Goal: Transaction & Acquisition: Purchase product/service

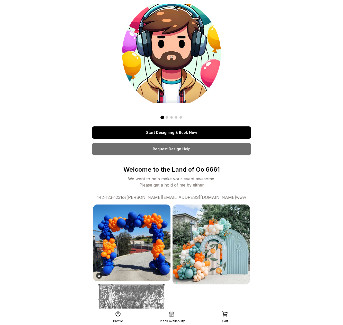
click at [184, 134] on link "Start Designing & Book Now" at bounding box center [171, 132] width 159 height 12
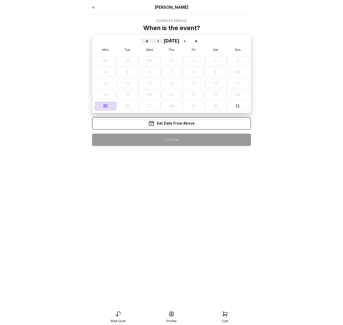
click at [224, 314] on icon at bounding box center [225, 314] width 6 height 6
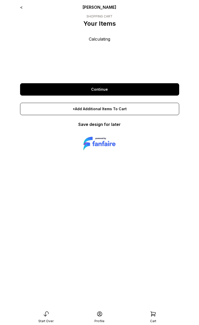
click at [100, 294] on div "< [PERSON_NAME] Pop SHOPPING CART Your Items Calculating Continue +Add Addition…" at bounding box center [99, 162] width 167 height 325
click at [152, 316] on icon at bounding box center [153, 314] width 6 height 6
click at [49, 317] on div "Start Over" at bounding box center [45, 317] width 53 height 12
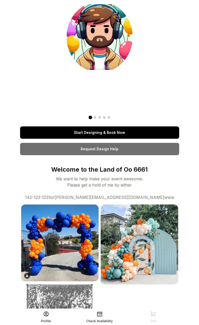
click at [104, 131] on link "Start Designing & Book Now" at bounding box center [99, 132] width 159 height 12
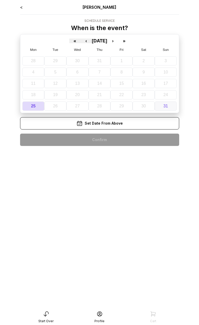
click at [164, 103] on button "31" at bounding box center [165, 105] width 22 height 9
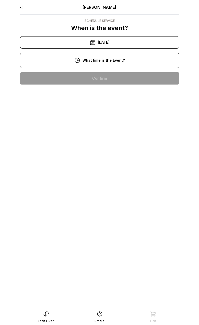
click at [118, 77] on div "10:00 am" at bounding box center [99, 78] width 151 height 12
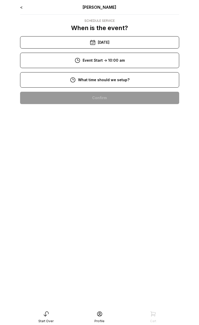
click at [107, 97] on div "8:00 am" at bounding box center [99, 98] width 151 height 12
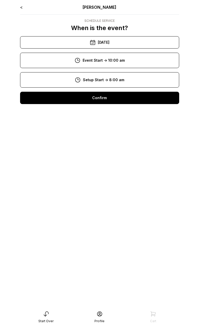
click at [109, 99] on div "Confirm" at bounding box center [99, 98] width 159 height 12
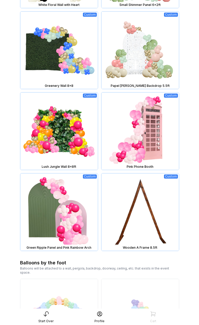
click at [61, 133] on img at bounding box center [58, 130] width 77 height 77
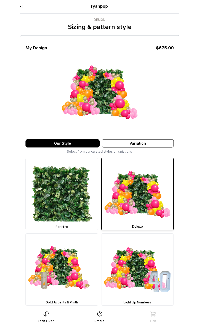
scroll to position [213, 0]
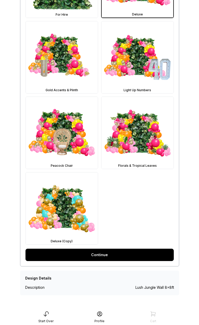
click at [107, 254] on link "Continue" at bounding box center [99, 255] width 148 height 12
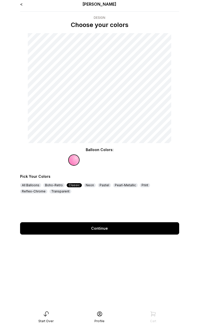
scroll to position [10, 0]
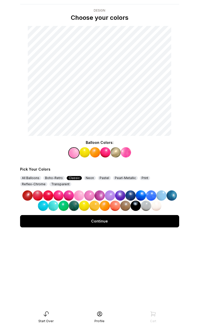
click at [111, 194] on img at bounding box center [110, 195] width 10 height 10
click at [85, 155] on img at bounding box center [84, 152] width 10 height 10
click at [59, 193] on img at bounding box center [58, 195] width 10 height 10
click at [95, 153] on img at bounding box center [95, 152] width 10 height 10
click at [49, 193] on img at bounding box center [48, 195] width 10 height 10
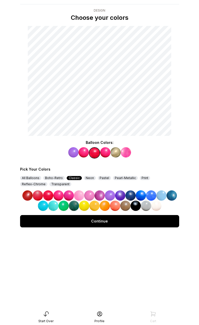
click at [109, 148] on img at bounding box center [105, 152] width 10 height 10
click at [106, 193] on img at bounding box center [110, 195] width 10 height 10
click at [114, 155] on img at bounding box center [115, 152] width 10 height 10
drag, startPoint x: 92, startPoint y: 196, endPoint x: 95, endPoint y: 192, distance: 5.2
click at [92, 196] on img at bounding box center [89, 195] width 10 height 10
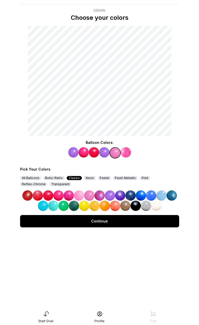
click at [125, 154] on img at bounding box center [126, 152] width 10 height 10
click at [133, 197] on img at bounding box center [130, 195] width 10 height 10
click at [122, 221] on div "Continue" at bounding box center [99, 221] width 159 height 12
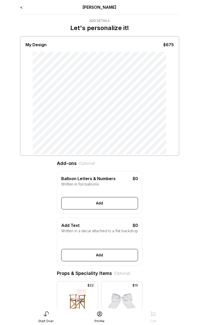
click at [23, 7] on div "< Ryan Pop" at bounding box center [99, 7] width 159 height 6
click at [20, 7] on link "<" at bounding box center [21, 7] width 3 height 5
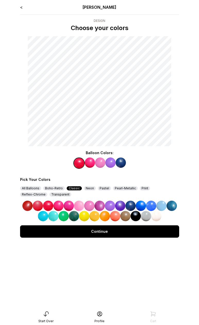
click at [21, 7] on link "<" at bounding box center [21, 7] width 3 height 5
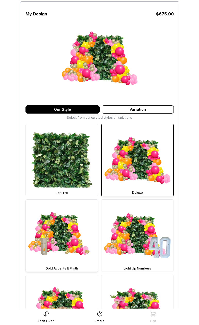
scroll to position [110, 0]
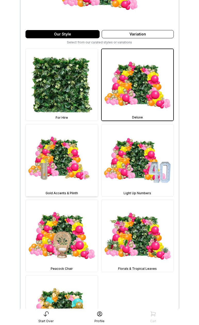
click at [74, 147] on img at bounding box center [62, 160] width 72 height 72
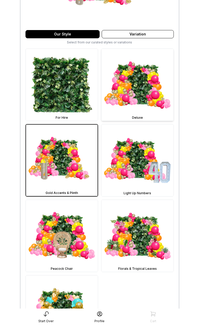
click at [125, 105] on img at bounding box center [137, 85] width 72 height 72
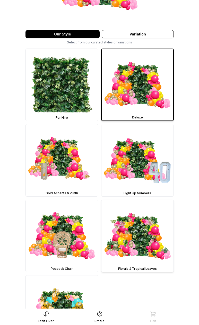
click at [132, 235] on img at bounding box center [137, 236] width 72 height 72
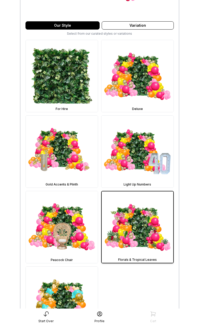
scroll to position [213, 0]
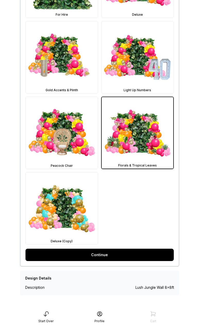
click at [125, 257] on link "Continue" at bounding box center [99, 255] width 148 height 12
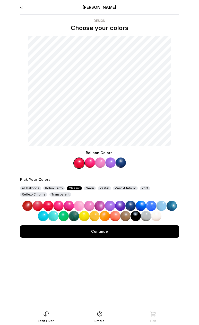
click at [22, 6] on link "<" at bounding box center [21, 7] width 3 height 5
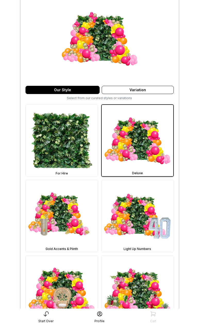
scroll to position [55, 0]
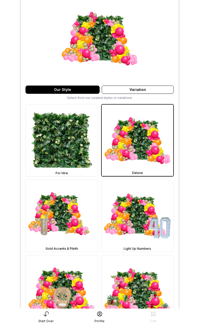
click at [47, 312] on icon at bounding box center [46, 314] width 5 height 5
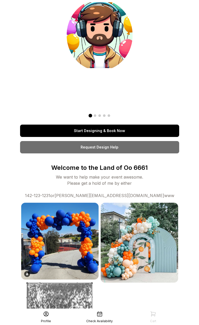
scroll to position [8, 0]
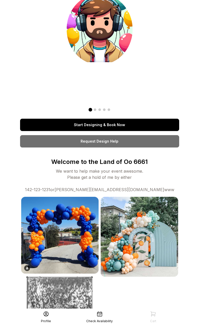
click at [116, 126] on link "Start Designing & Book Now" at bounding box center [99, 125] width 159 height 12
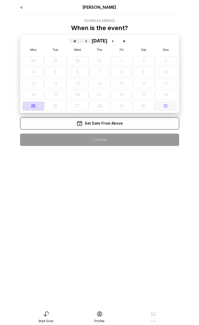
click at [171, 107] on button "31" at bounding box center [165, 105] width 22 height 9
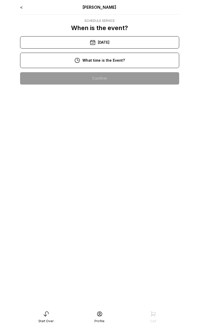
click at [133, 76] on div "10:00 am" at bounding box center [99, 78] width 151 height 12
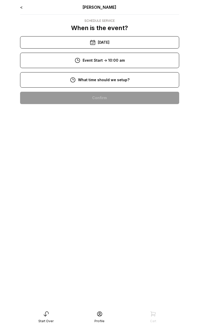
click at [127, 97] on div "8:00 am" at bounding box center [99, 98] width 151 height 12
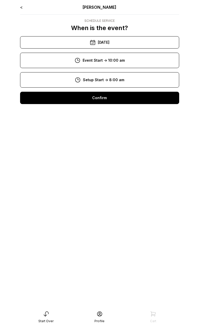
click at [124, 98] on div "Confirm" at bounding box center [99, 98] width 159 height 12
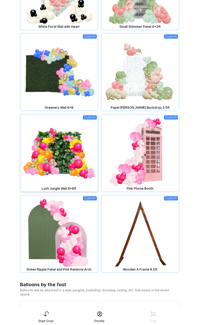
click at [92, 158] on img at bounding box center [58, 152] width 77 height 77
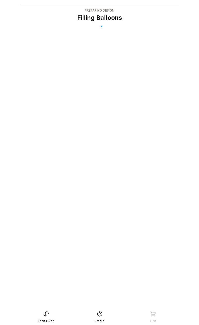
scroll to position [10, 0]
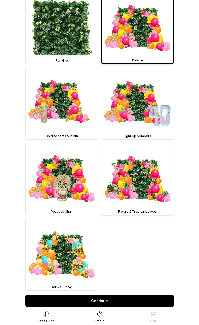
scroll to position [167, 0]
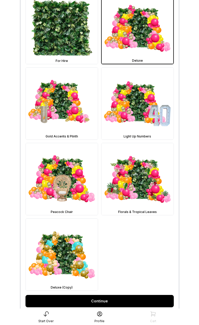
click at [107, 303] on link "Continue" at bounding box center [99, 301] width 148 height 12
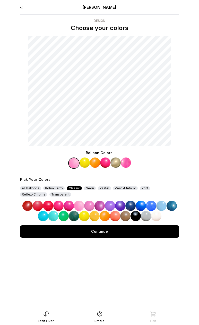
click at [126, 160] on img at bounding box center [126, 163] width 10 height 10
click at [152, 207] on img at bounding box center [151, 206] width 10 height 10
click at [72, 163] on img at bounding box center [73, 163] width 10 height 10
click at [50, 203] on img at bounding box center [48, 206] width 10 height 10
click at [86, 164] on img at bounding box center [84, 163] width 10 height 10
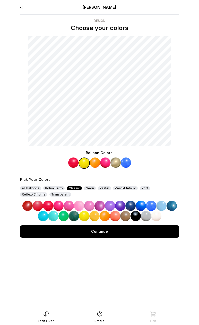
click at [71, 204] on img at bounding box center [68, 206] width 10 height 10
click at [95, 159] on img at bounding box center [95, 163] width 10 height 10
click at [99, 204] on img at bounding box center [99, 206] width 10 height 10
click at [107, 162] on img at bounding box center [105, 163] width 10 height 10
click at [118, 204] on img at bounding box center [120, 206] width 10 height 10
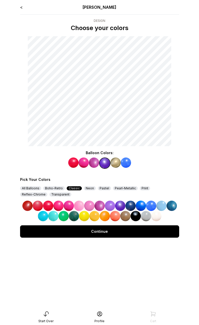
click at [115, 162] on img at bounding box center [115, 163] width 10 height 10
click at [110, 206] on img at bounding box center [110, 206] width 10 height 10
click at [108, 230] on div "Continue" at bounding box center [99, 231] width 159 height 12
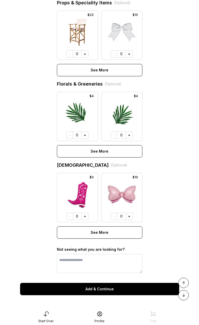
scroll to position [278, 0]
click at [99, 290] on button "Add & Continue" at bounding box center [99, 289] width 159 height 12
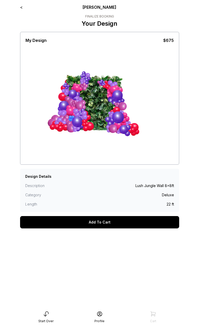
click at [107, 223] on div "Add To Cart" at bounding box center [99, 222] width 159 height 12
click at [86, 218] on div "Add To Cart" at bounding box center [99, 222] width 159 height 12
click at [95, 220] on div "Add To Cart" at bounding box center [99, 222] width 159 height 12
click at [93, 221] on div "Add To Cart" at bounding box center [99, 222] width 159 height 12
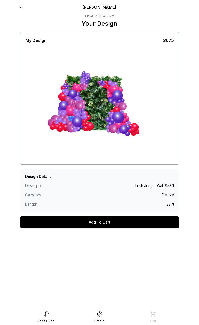
click at [93, 221] on div "Add To Cart" at bounding box center [99, 222] width 159 height 12
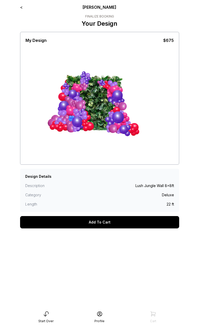
click at [93, 221] on div "Add To Cart" at bounding box center [99, 222] width 159 height 12
click at [109, 220] on div "Add To Cart" at bounding box center [99, 222] width 159 height 12
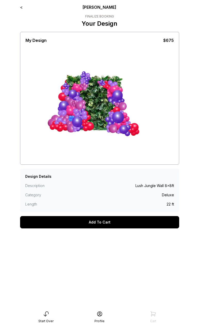
click at [109, 220] on div "Add To Cart" at bounding box center [99, 222] width 159 height 12
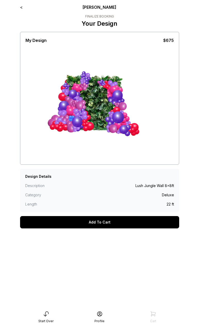
click at [110, 220] on div "Add To Cart" at bounding box center [99, 222] width 159 height 12
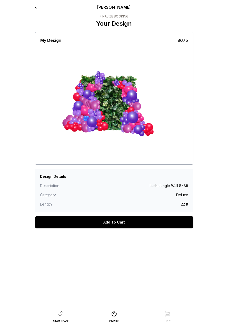
click at [135, 223] on div "Add To Cart" at bounding box center [114, 222] width 159 height 12
click at [136, 228] on div "Add To Cart" at bounding box center [114, 222] width 159 height 21
click at [136, 225] on div "Add To Cart" at bounding box center [114, 222] width 159 height 12
click at [120, 222] on div "Add To Cart" at bounding box center [114, 222] width 159 height 12
click at [175, 164] on div "My Design $675 screenshot clear" at bounding box center [114, 98] width 159 height 133
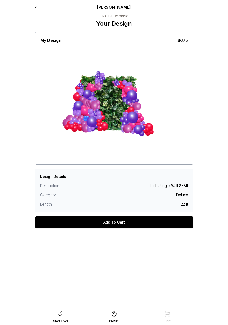
click at [159, 221] on div "Add To Cart" at bounding box center [114, 222] width 159 height 12
click at [127, 223] on div "Add To Cart" at bounding box center [114, 222] width 159 height 12
drag, startPoint x: 178, startPoint y: 220, endPoint x: 186, endPoint y: 220, distance: 7.5
click at [178, 220] on div "Add To Cart" at bounding box center [114, 222] width 159 height 12
click at [133, 217] on div "Add To Cart" at bounding box center [114, 222] width 159 height 12
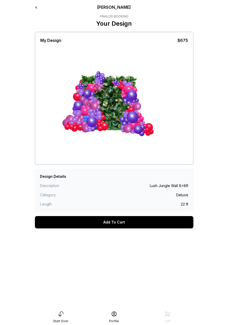
click at [70, 314] on div "Start Over" at bounding box center [60, 317] width 53 height 12
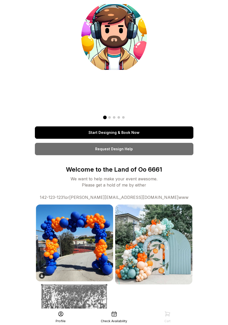
click at [138, 130] on link "Start Designing & Book Now" at bounding box center [114, 132] width 159 height 12
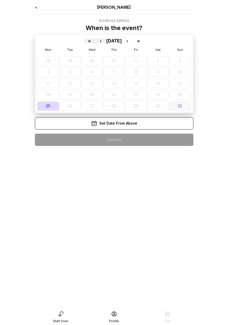
click at [186, 103] on button "31" at bounding box center [180, 105] width 22 height 9
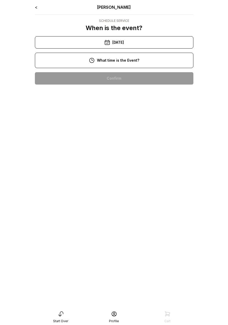
click at [141, 71] on div "10:00 am 11:00 am 12:00 pm 1:00 pm 2:00 pm 3:00 pm 4:00 pm 5:00 pm 6:00 pm 7:00…" at bounding box center [114, 177] width 159 height 218
click at [133, 77] on div "10:00 am" at bounding box center [114, 78] width 151 height 12
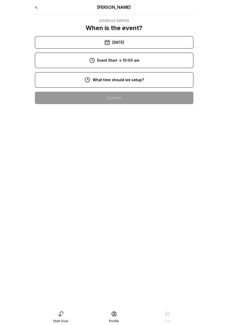
click at [127, 104] on div "8:00 am" at bounding box center [114, 98] width 151 height 12
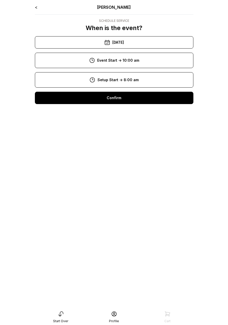
click at [127, 105] on div "< Ryan Pop Schedule Service When is the event? « ‹ August 2025 › » Mon Tue Wed …" at bounding box center [114, 56] width 159 height 104
click at [127, 102] on div "Confirm" at bounding box center [114, 98] width 159 height 12
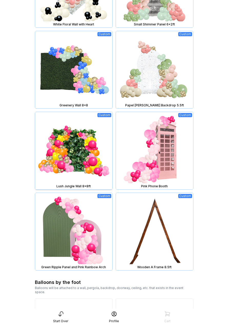
click at [86, 153] on img at bounding box center [73, 150] width 77 height 77
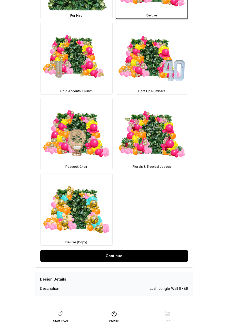
scroll to position [213, 0]
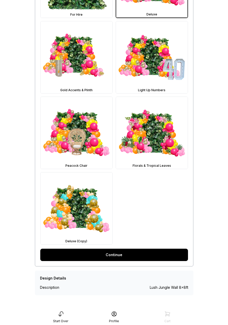
click at [124, 256] on link "Continue" at bounding box center [114, 255] width 148 height 12
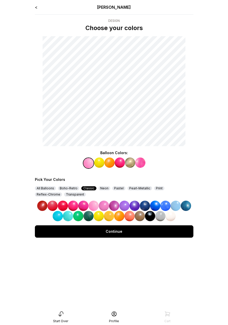
click at [138, 231] on div "Continue" at bounding box center [114, 231] width 159 height 12
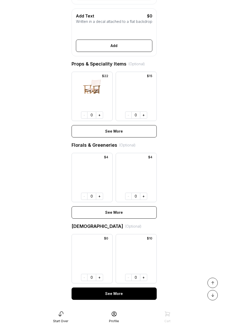
scroll to position [278, 0]
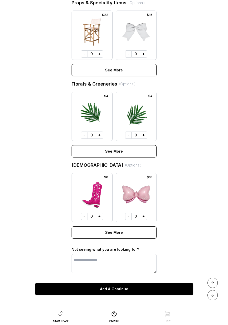
click button "Add & Continue"
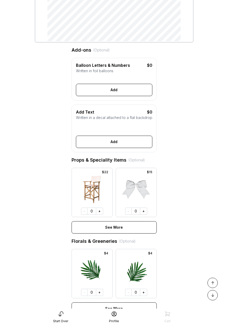
scroll to position [0, 0]
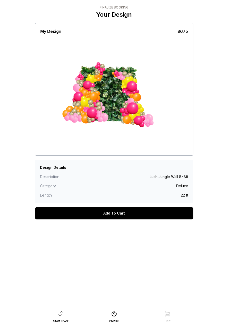
scroll to position [10, 0]
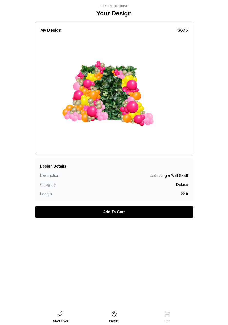
click at [142, 215] on div "Add To Cart" at bounding box center [114, 212] width 159 height 12
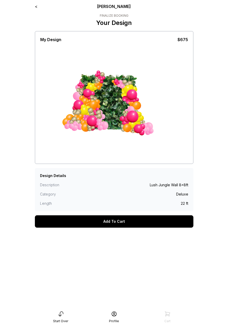
scroll to position [0, 0]
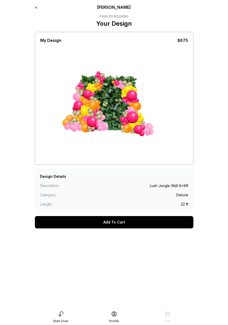
click at [36, 7] on link "<" at bounding box center [36, 7] width 3 height 5
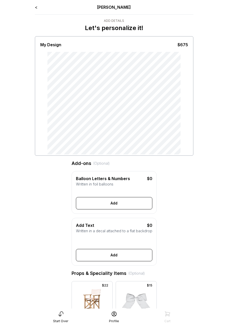
click at [35, 7] on link "<" at bounding box center [36, 7] width 3 height 5
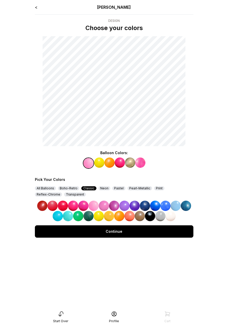
click at [127, 233] on div "Continue" at bounding box center [114, 231] width 159 height 12
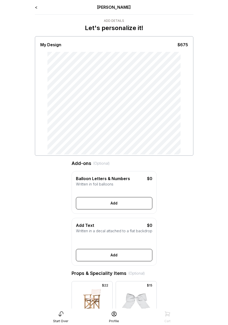
click at [37, 7] on link "<" at bounding box center [36, 7] width 3 height 5
